Goal: Find specific page/section: Find specific page/section

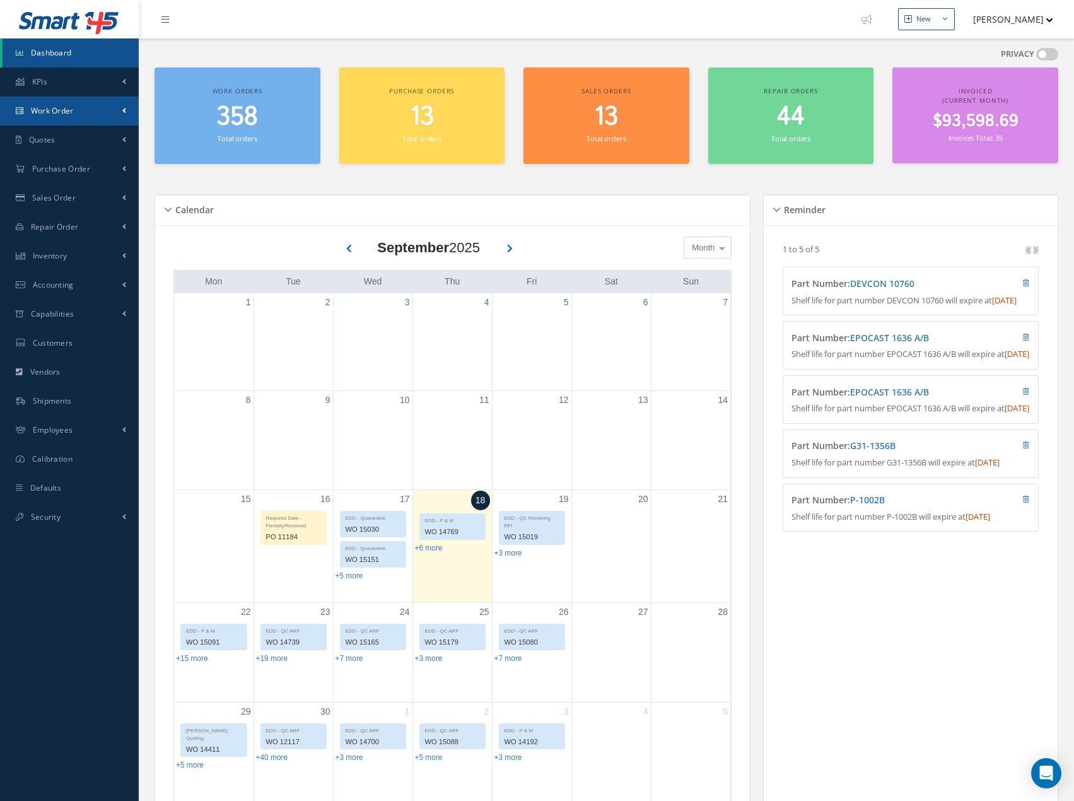
click at [108, 114] on link "Work Order" at bounding box center [69, 110] width 139 height 29
click at [122, 111] on span at bounding box center [124, 110] width 4 height 11
click at [120, 108] on link "Work Order" at bounding box center [69, 110] width 139 height 29
click at [102, 112] on link "Work Order" at bounding box center [69, 110] width 139 height 29
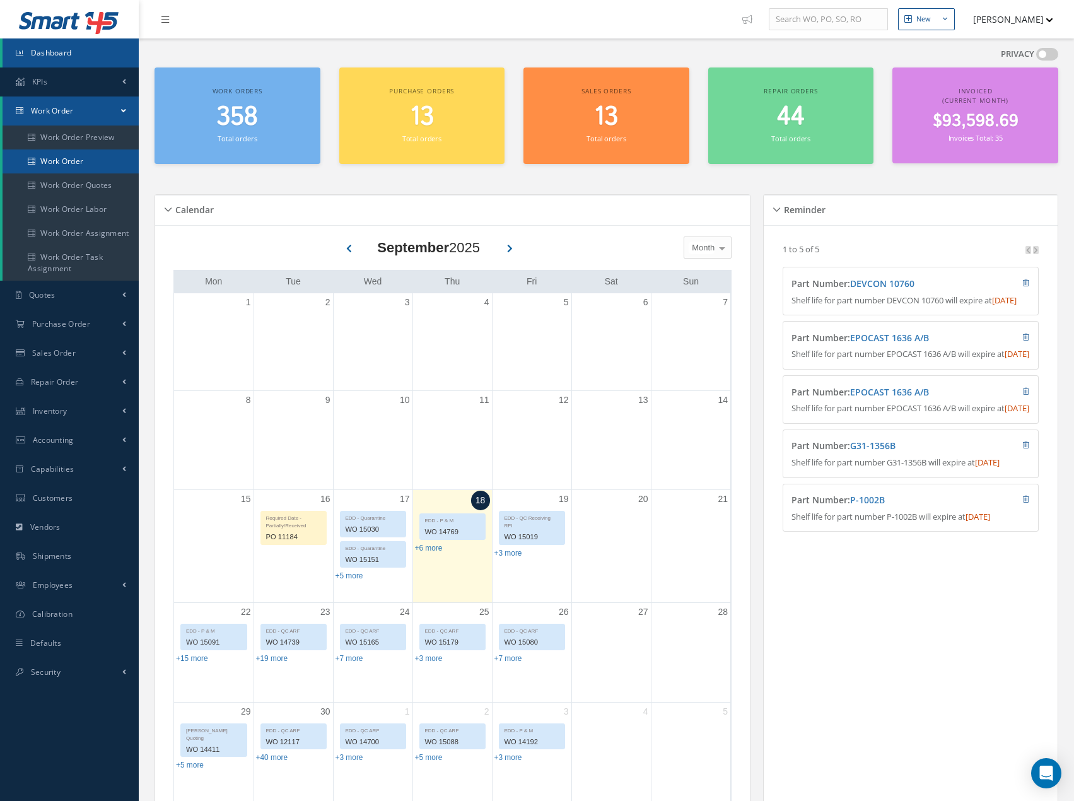
click at [94, 161] on link "Work Order" at bounding box center [71, 161] width 136 height 24
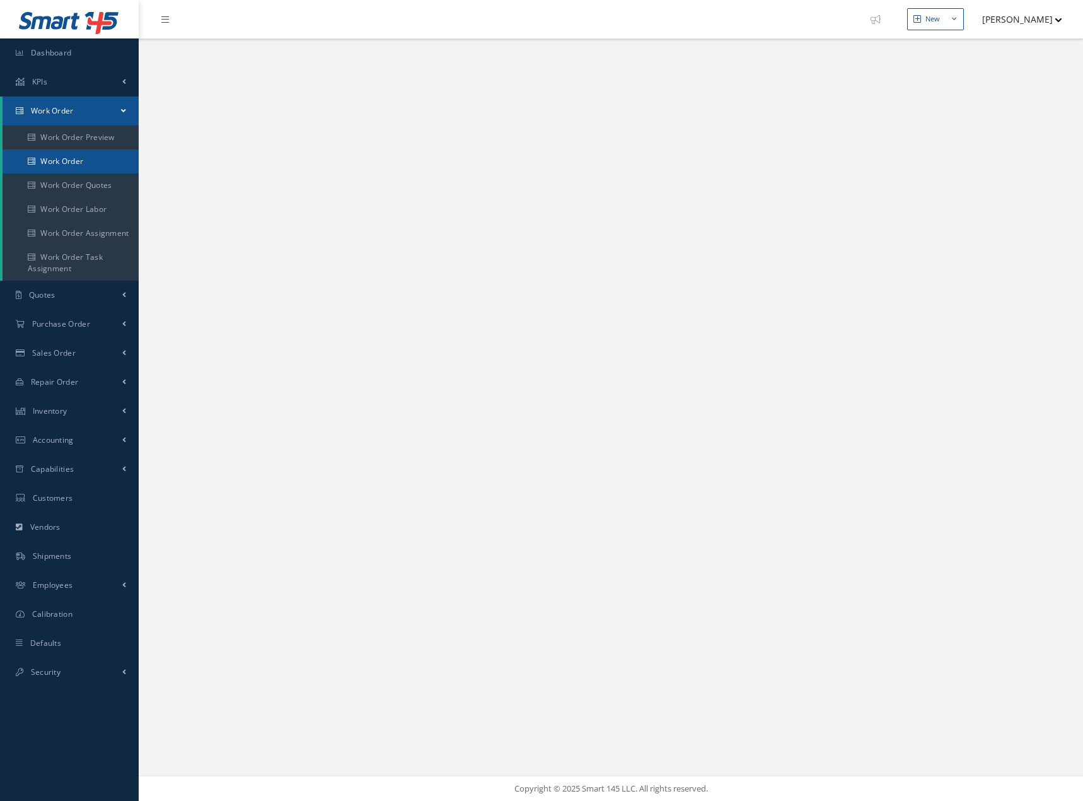
select select "25"
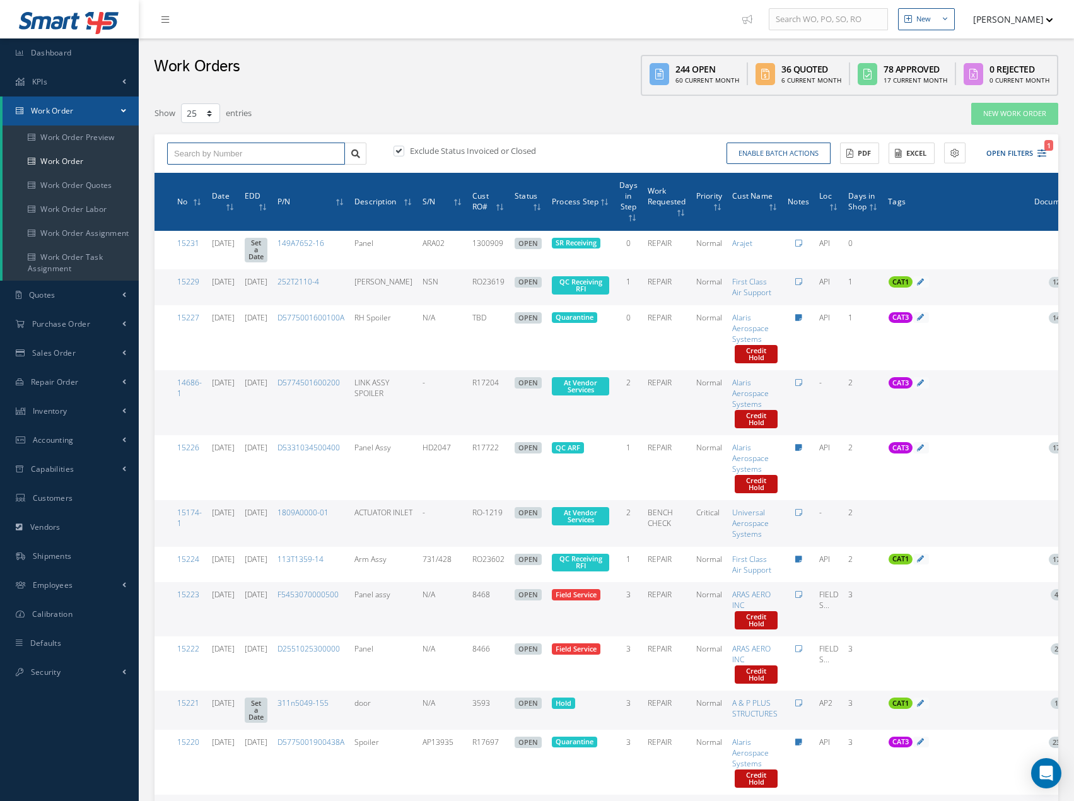
click at [283, 154] on input "text" at bounding box center [256, 154] width 178 height 23
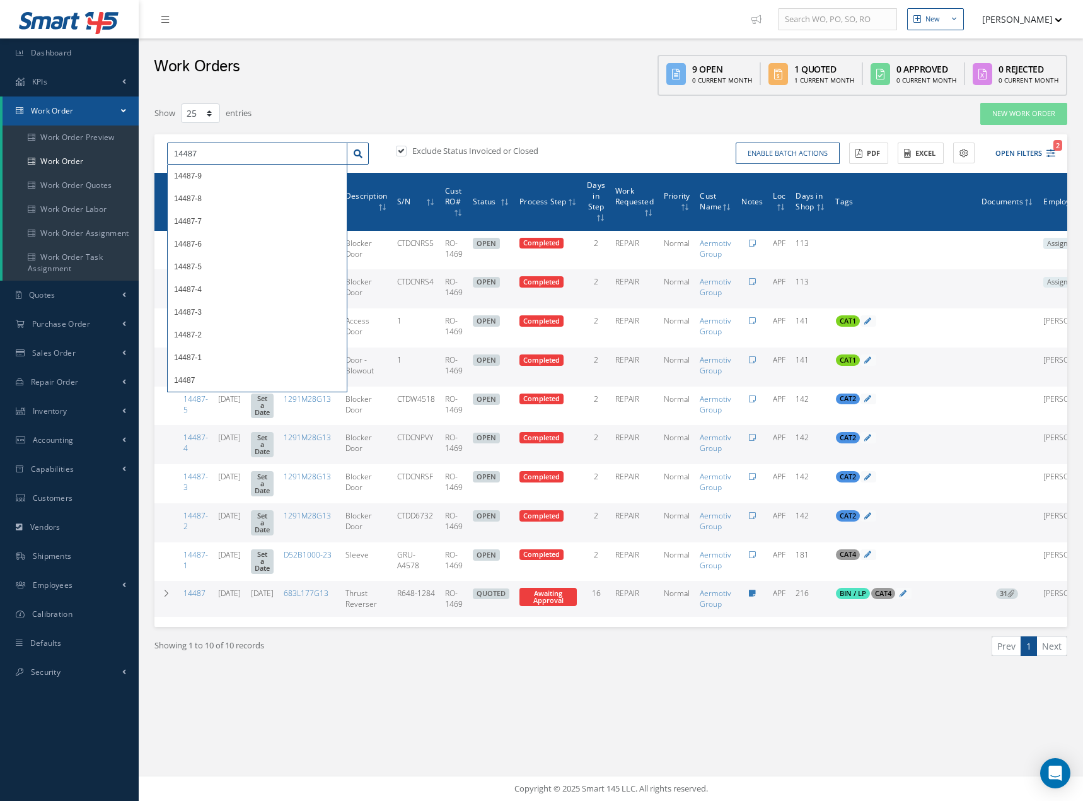
drag, startPoint x: 207, startPoint y: 154, endPoint x: 164, endPoint y: 149, distance: 43.2
click at [164, 149] on div "14487 14487-9 14487-8 14487-7 14487-6 14487-5 14487-4 14487-3 14487-2 14487-1 1…" at bounding box center [268, 154] width 221 height 23
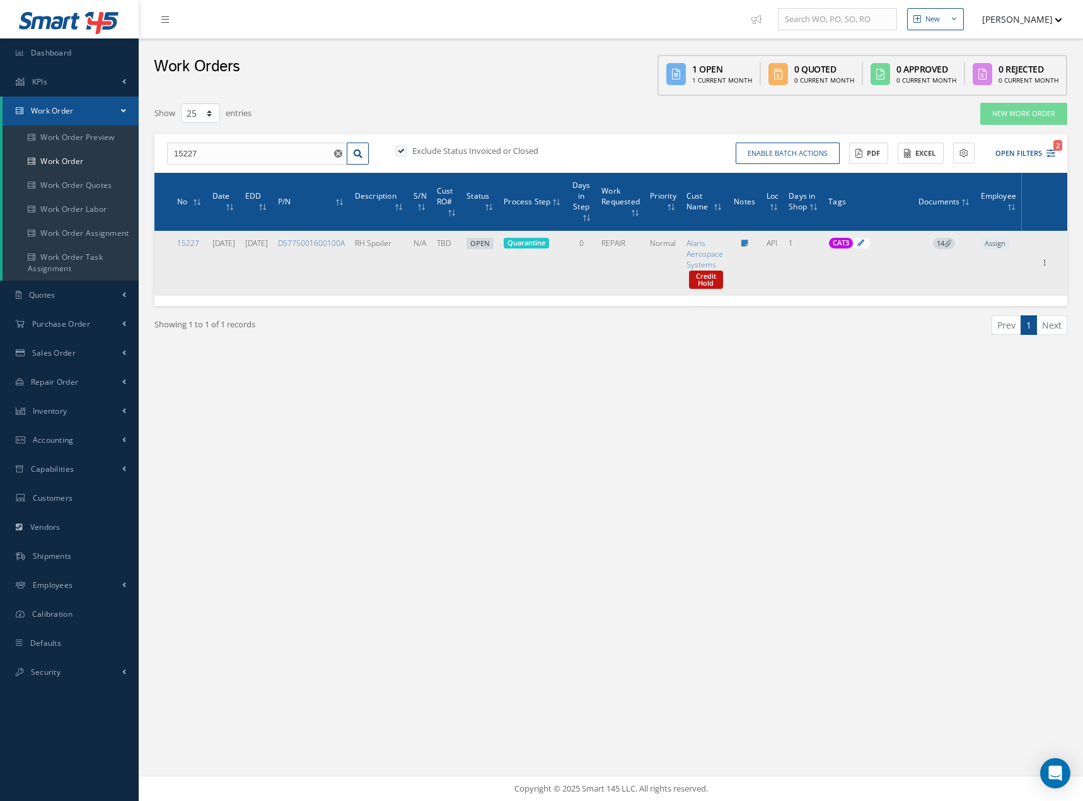
click at [955, 243] on span "14" at bounding box center [944, 243] width 22 height 11
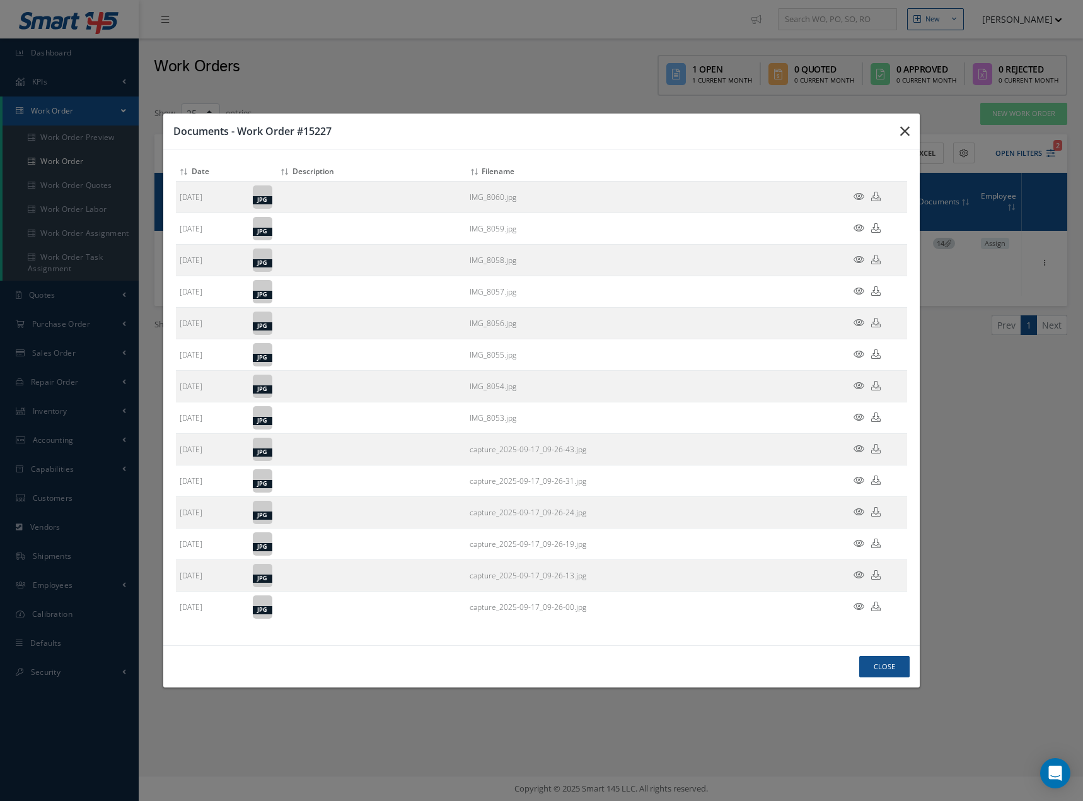
click at [904, 130] on icon "button" at bounding box center [904, 131] width 9 height 15
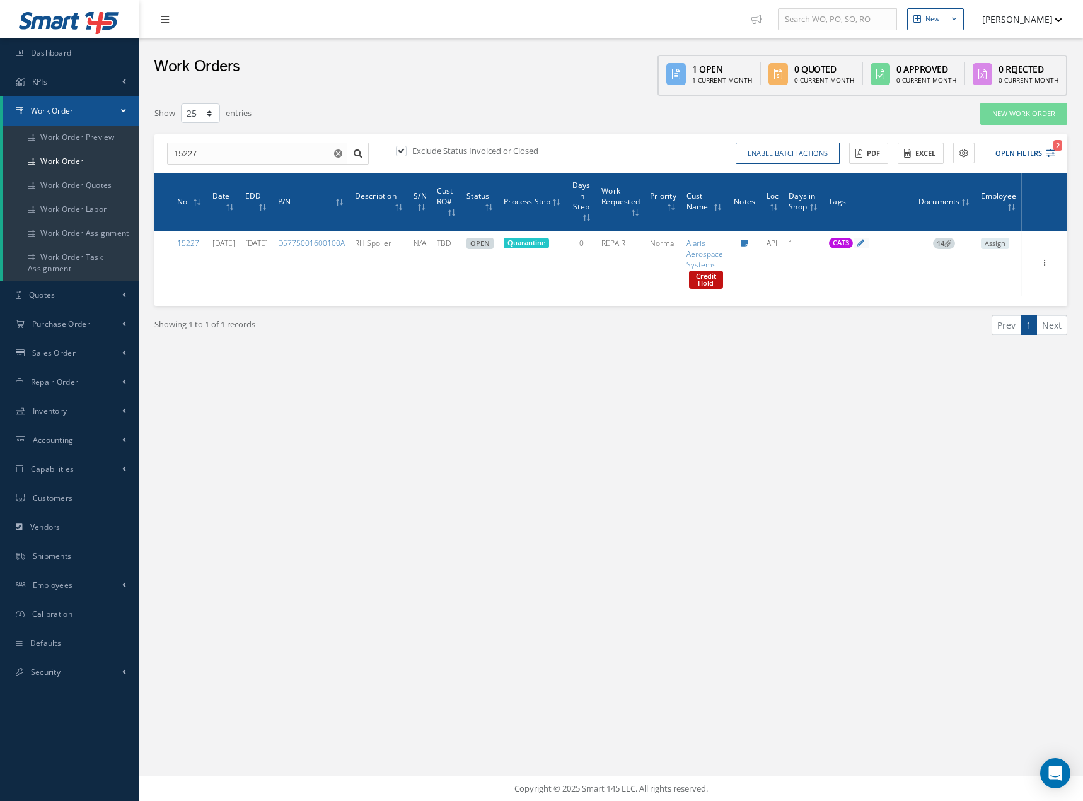
click at [955, 242] on span "14" at bounding box center [944, 243] width 22 height 11
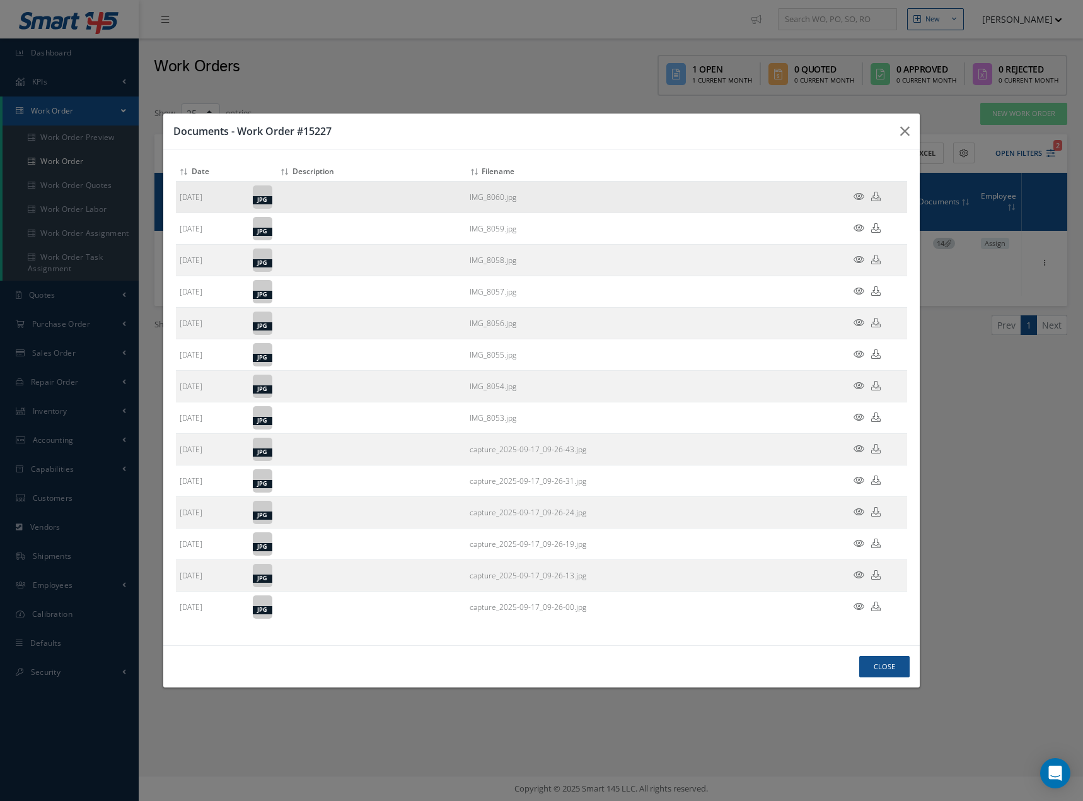
click at [858, 198] on icon at bounding box center [859, 196] width 11 height 9
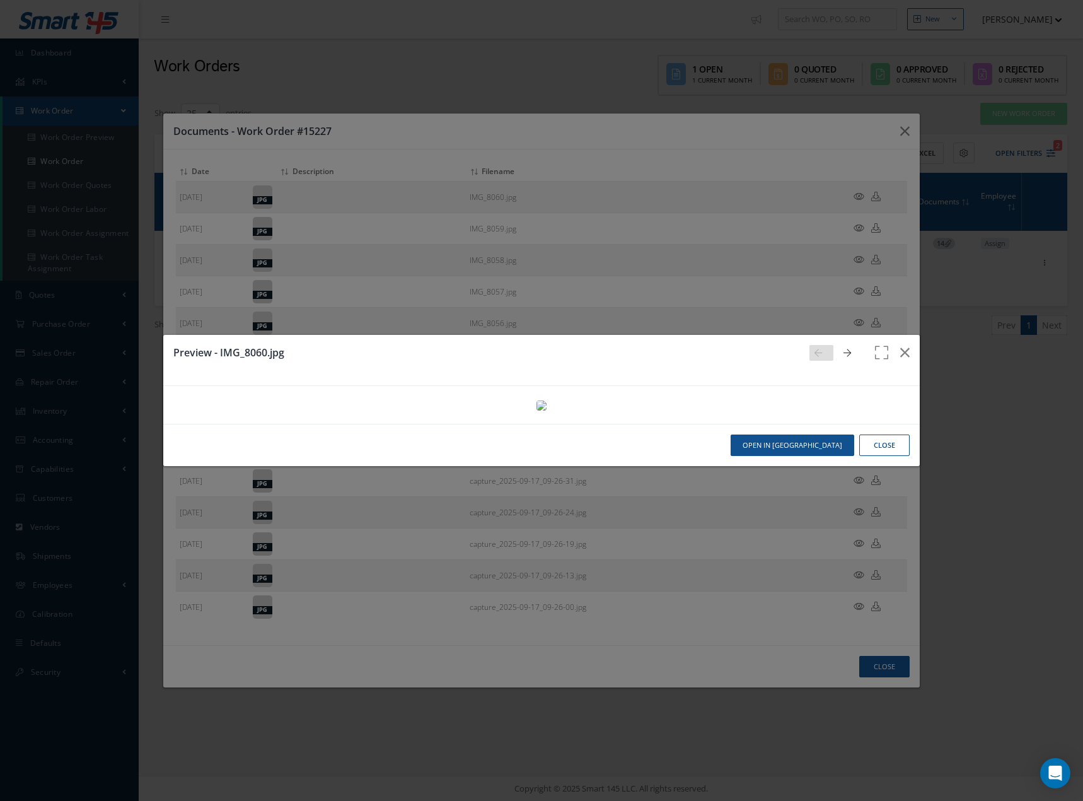
click at [844, 349] on icon at bounding box center [848, 353] width 8 height 9
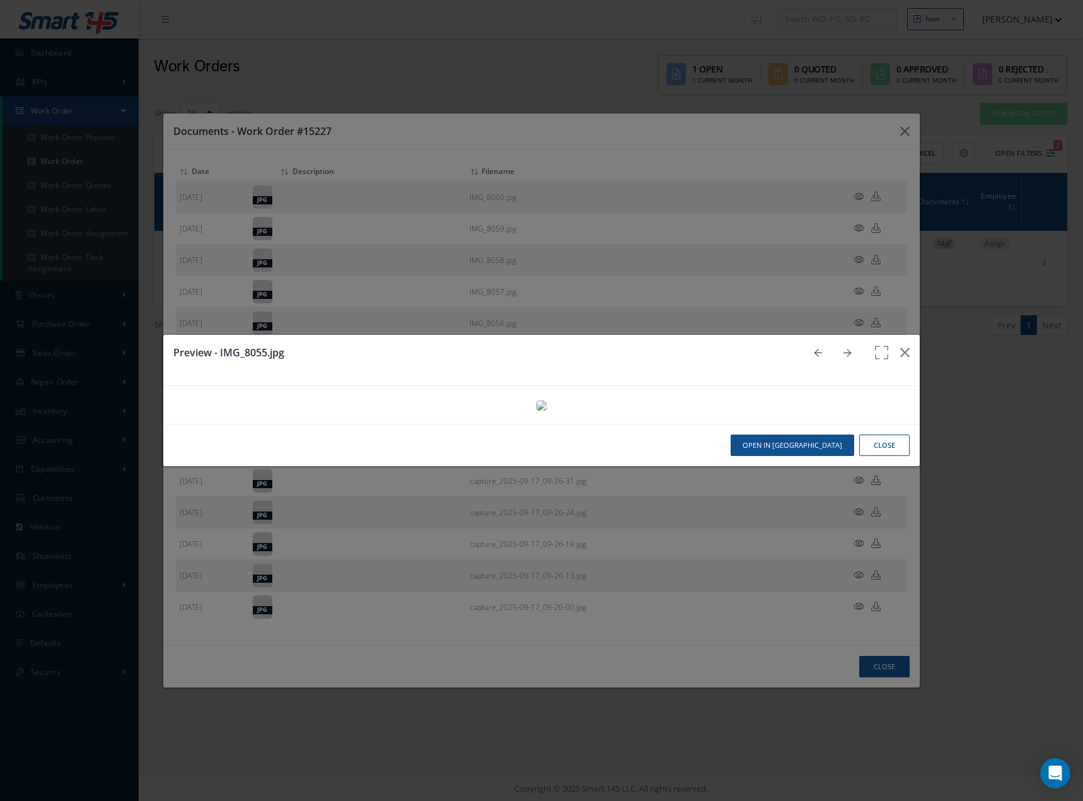
click at [844, 349] on icon at bounding box center [848, 353] width 8 height 9
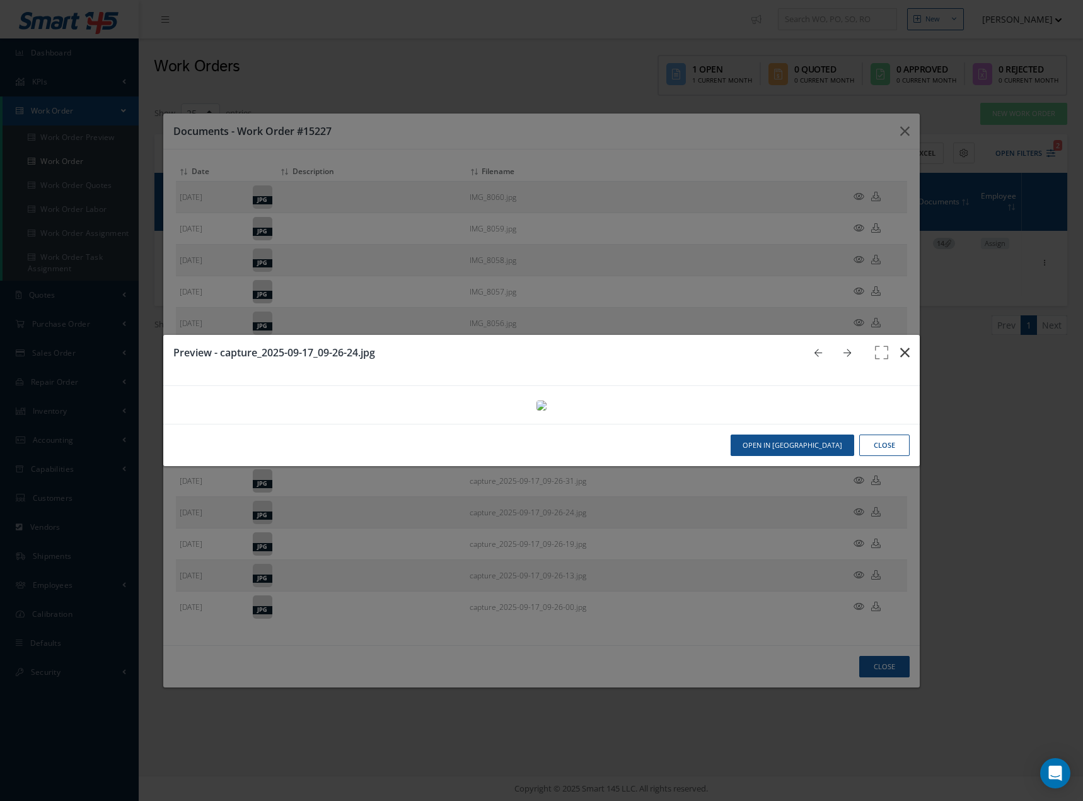
click at [900, 345] on icon "button" at bounding box center [904, 352] width 9 height 15
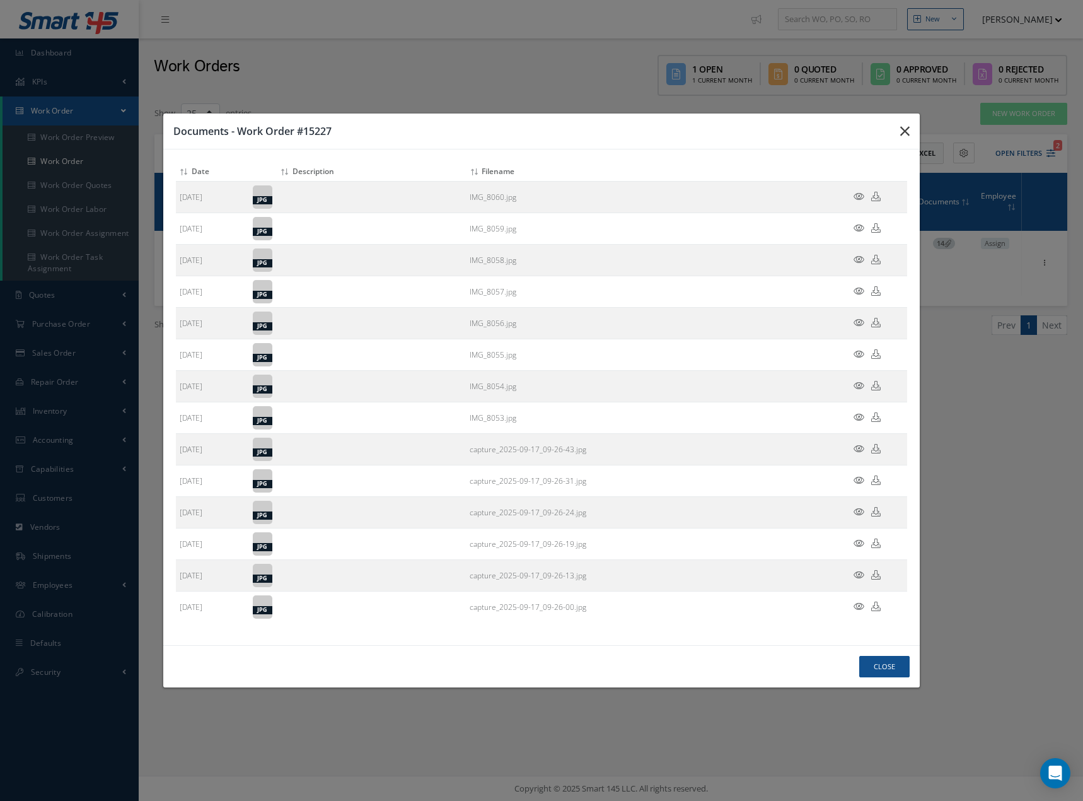
drag, startPoint x: 909, startPoint y: 127, endPoint x: 907, endPoint y: 147, distance: 20.3
click at [908, 128] on icon "button" at bounding box center [904, 131] width 9 height 15
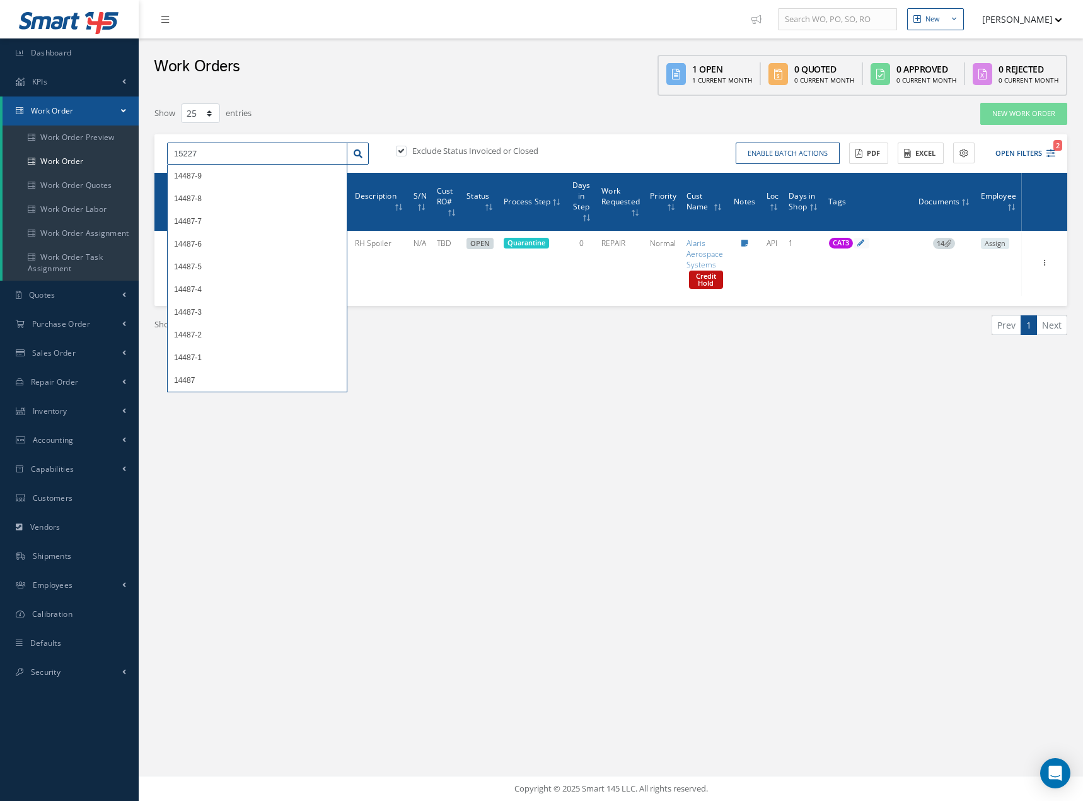
drag, startPoint x: 208, startPoint y: 153, endPoint x: 156, endPoint y: 153, distance: 51.7
click at [159, 154] on div "15227 14487-9 14487-8 14487-7 14487-6 14487-5 14487-4 14487-3 14487-2 14487-1 1…" at bounding box center [268, 154] width 221 height 23
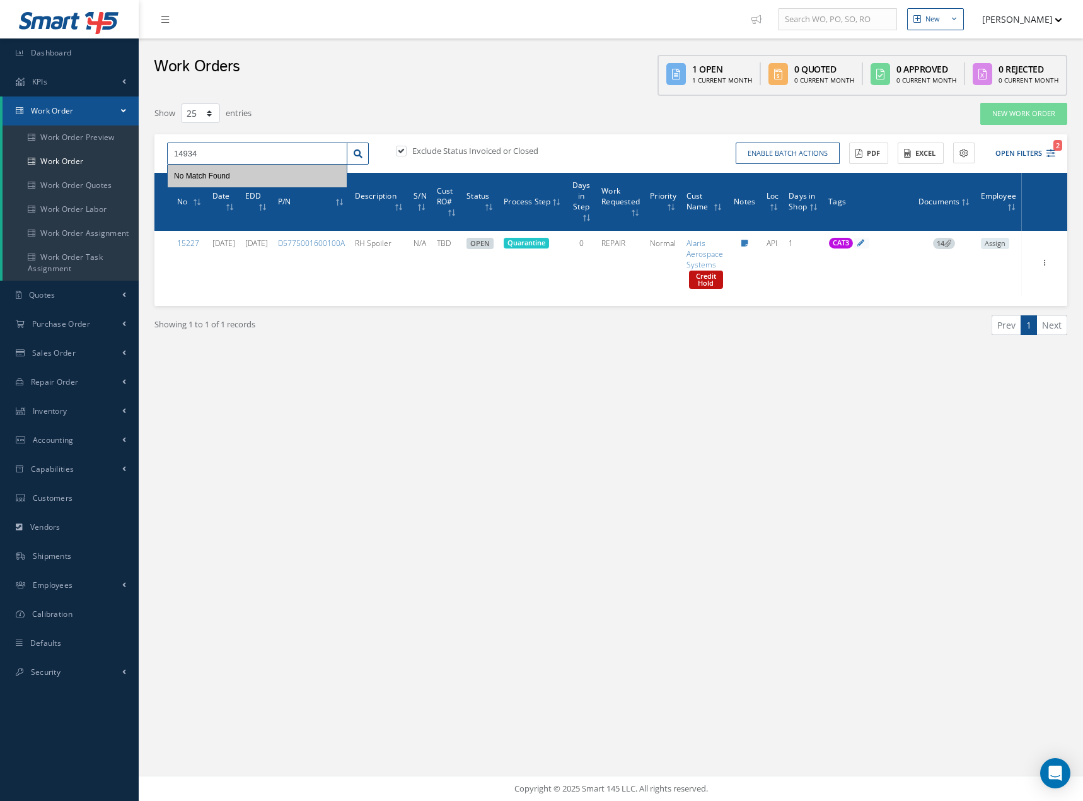
type input "14934"
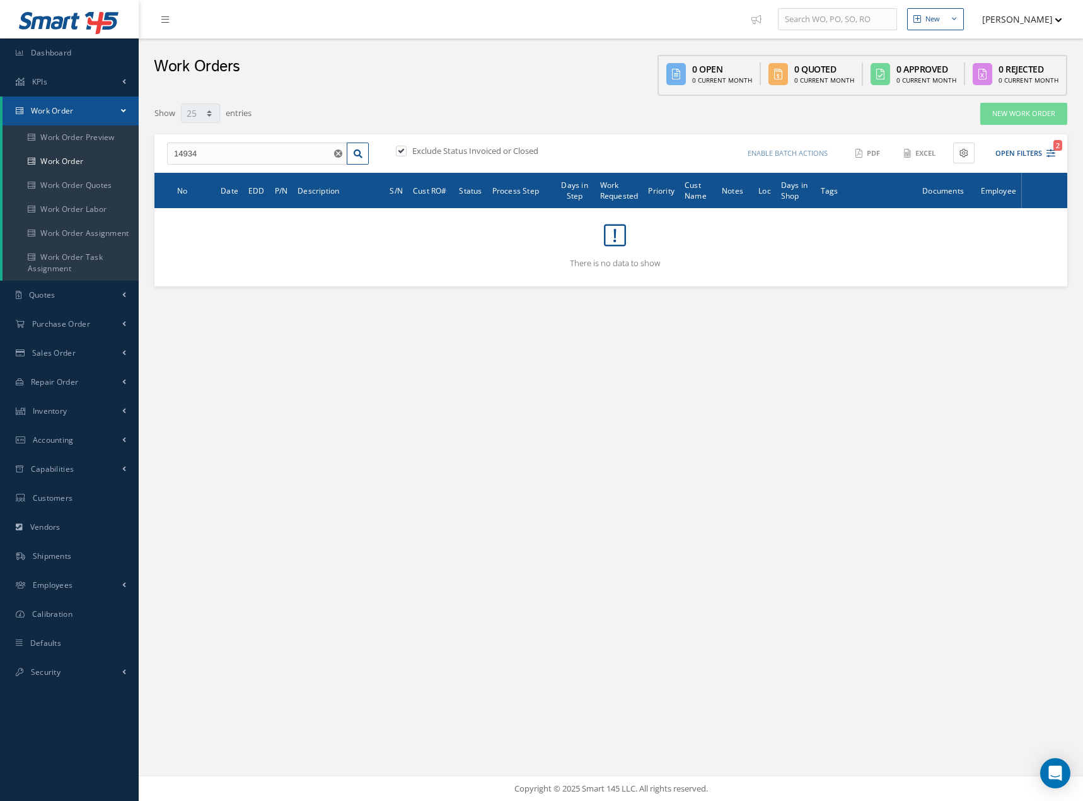
click at [436, 153] on label "Exclude Status Invoiced or Closed" at bounding box center [473, 150] width 129 height 11
click at [404, 153] on input "checkbox" at bounding box center [400, 152] width 8 height 8
checkbox input "false"
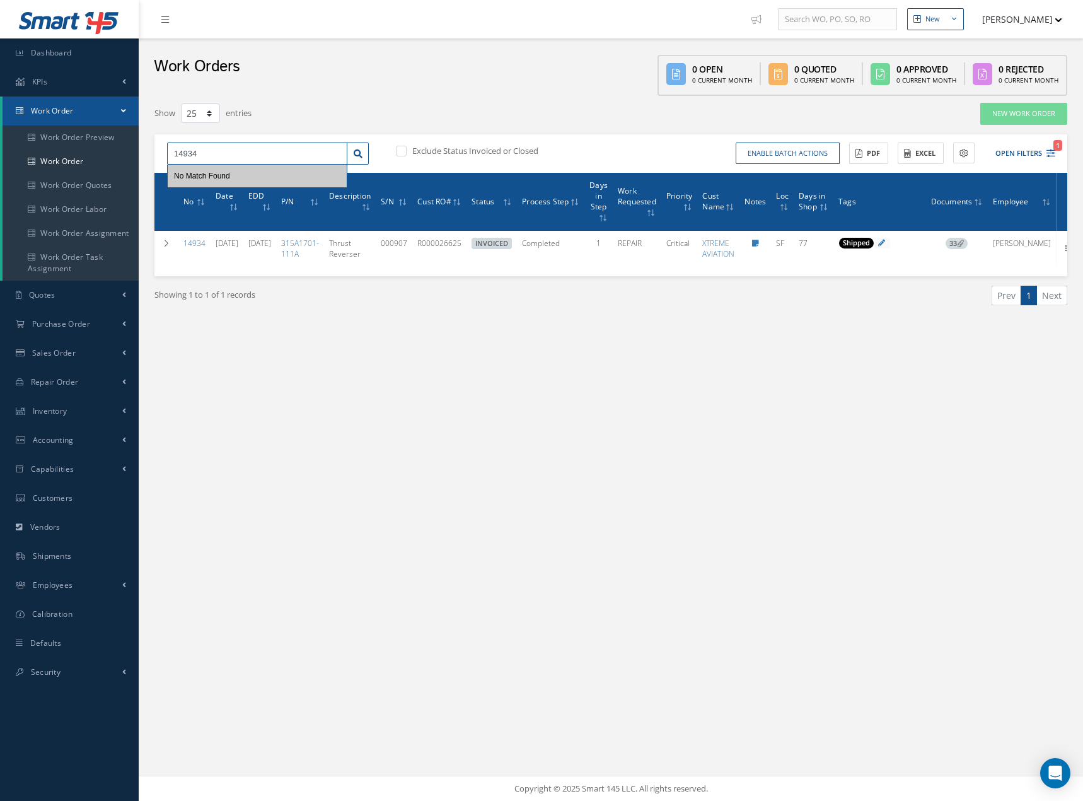
drag, startPoint x: 212, startPoint y: 153, endPoint x: 167, endPoint y: 153, distance: 44.8
click at [167, 153] on input "14934" at bounding box center [257, 154] width 180 height 23
type input "15029"
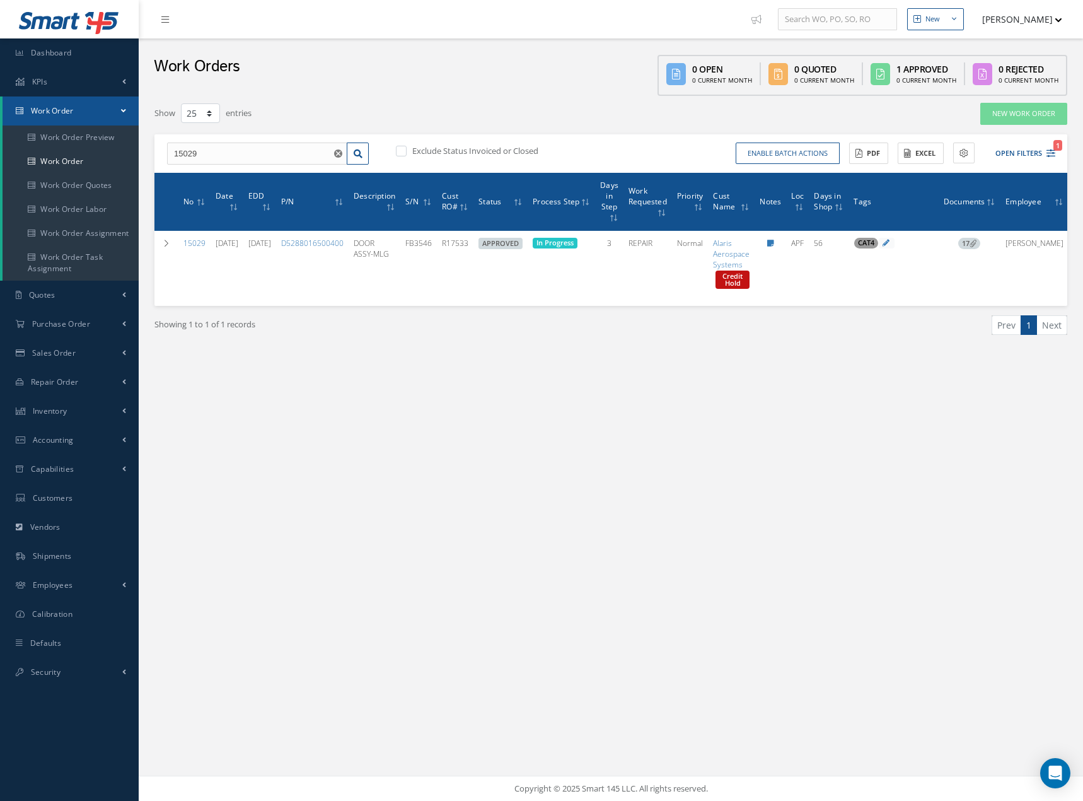
click at [977, 242] on icon at bounding box center [973, 243] width 7 height 7
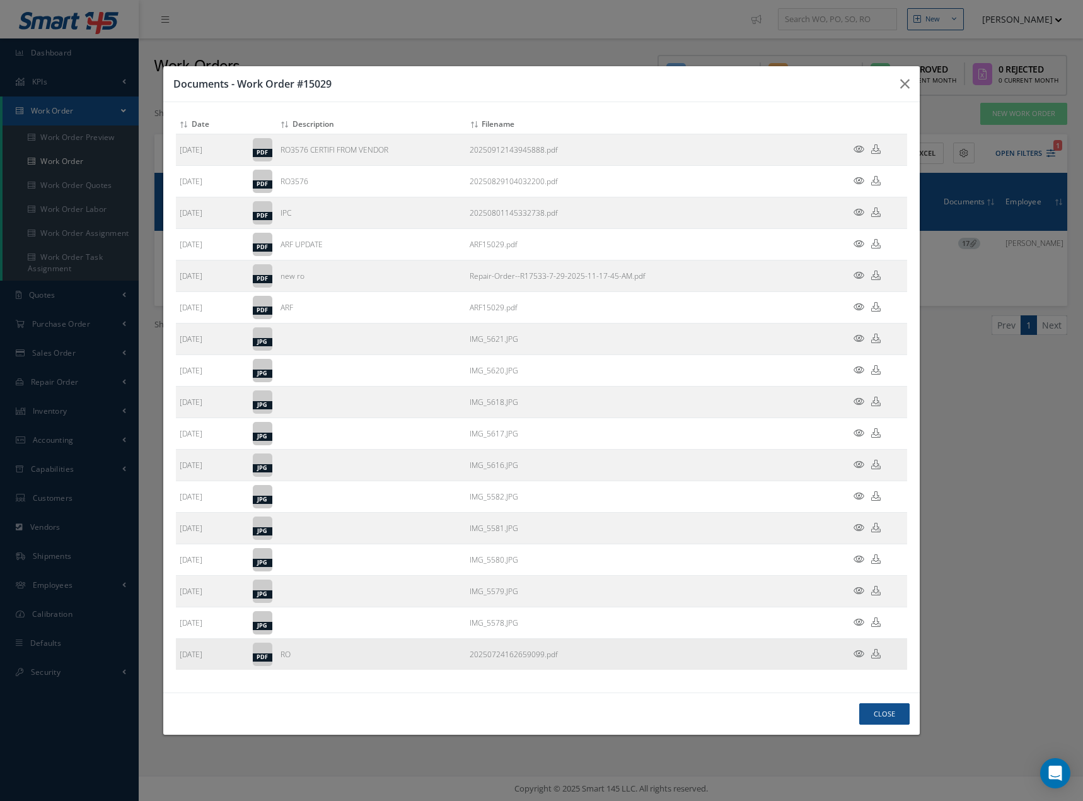
click at [861, 654] on icon at bounding box center [859, 653] width 11 height 9
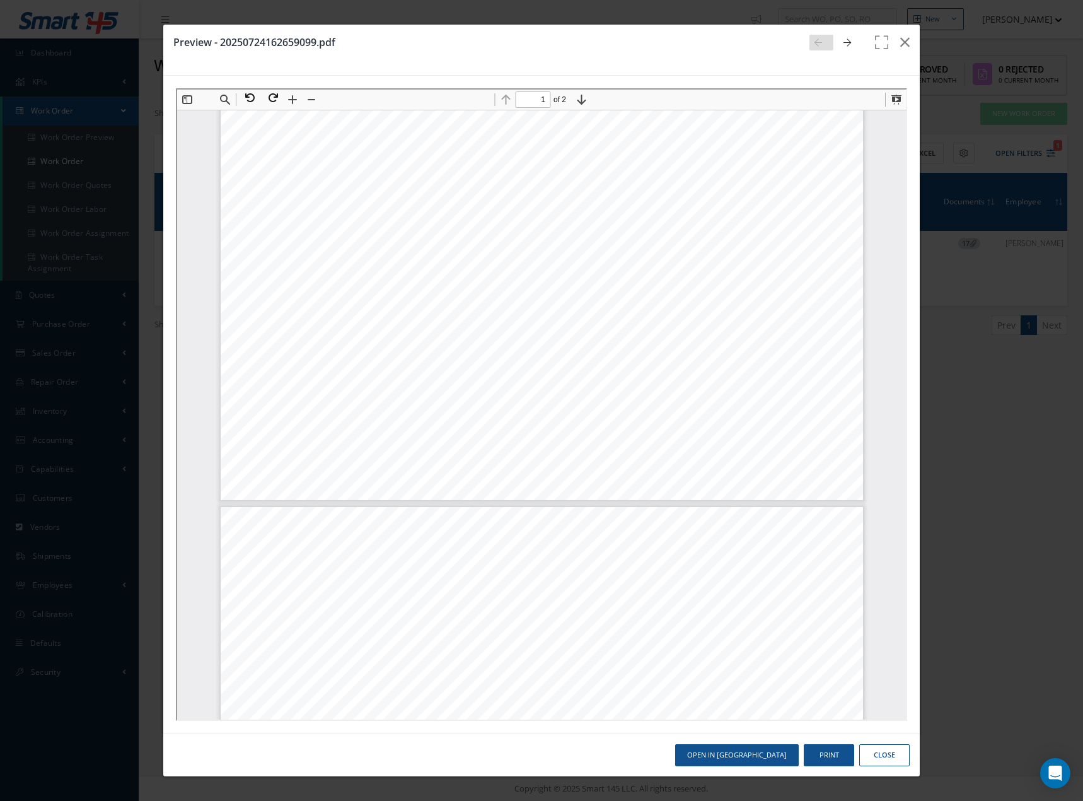
type input "2"
click at [904, 42] on icon "button" at bounding box center [904, 42] width 9 height 15
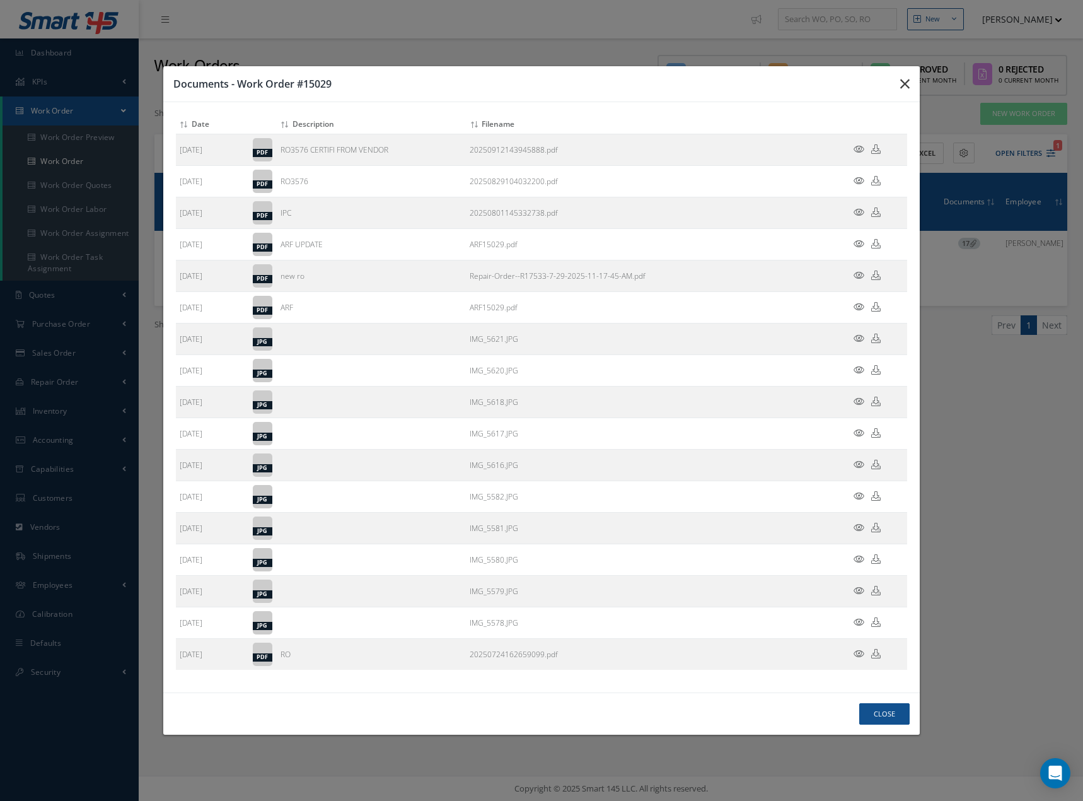
click at [907, 81] on icon "button" at bounding box center [904, 83] width 9 height 15
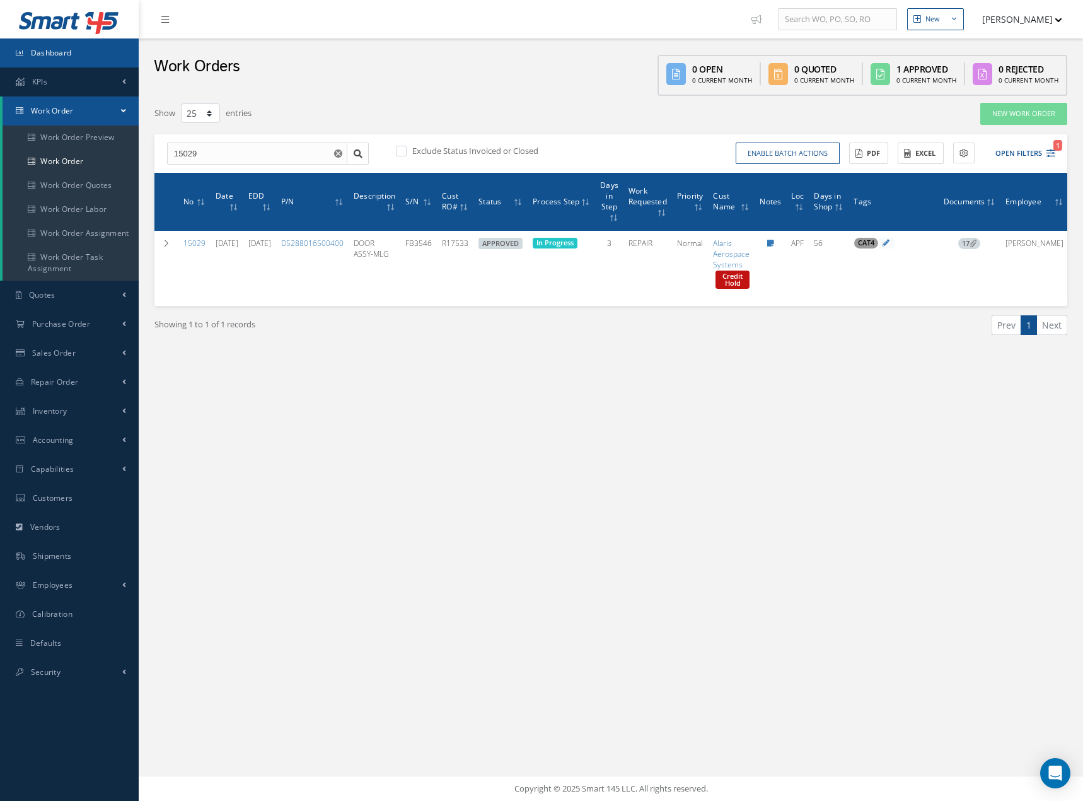
click at [60, 55] on span "Dashboard" at bounding box center [51, 52] width 41 height 11
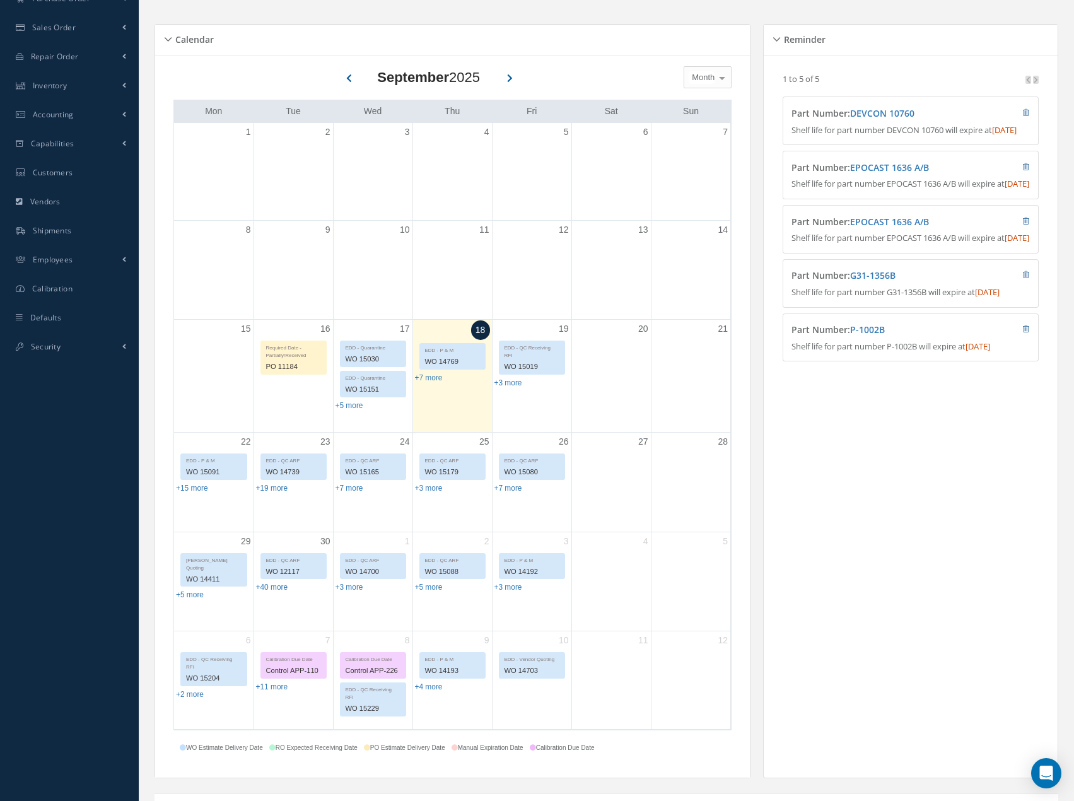
scroll to position [189, 0]
